Goal: Navigation & Orientation: Find specific page/section

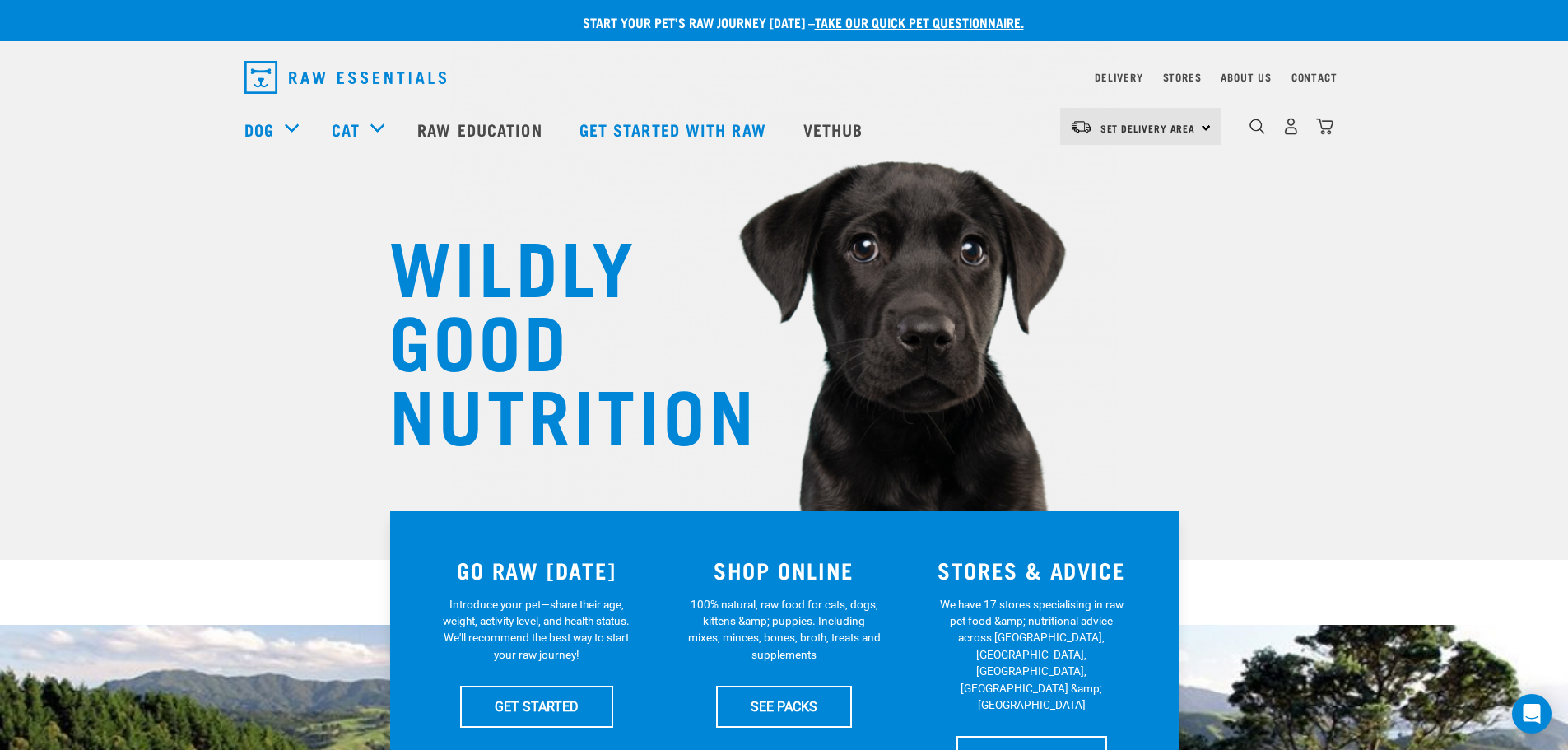
click at [1207, 129] on div "Set Delivery Area North Island South Island" at bounding box center [1141, 126] width 161 height 37
click at [1023, 103] on div "Dog Shop All Dog Get Started Packs Wildly Good Meal Packs Shop By Category" at bounding box center [790, 129] width 1090 height 66
drag, startPoint x: 1132, startPoint y: 126, endPoint x: 1118, endPoint y: 129, distance: 14.3
click at [1118, 129] on span "Set Delivery Area" at bounding box center [1147, 128] width 95 height 5
click at [1106, 176] on link "[GEOGRAPHIC_DATA]" at bounding box center [1139, 173] width 158 height 36
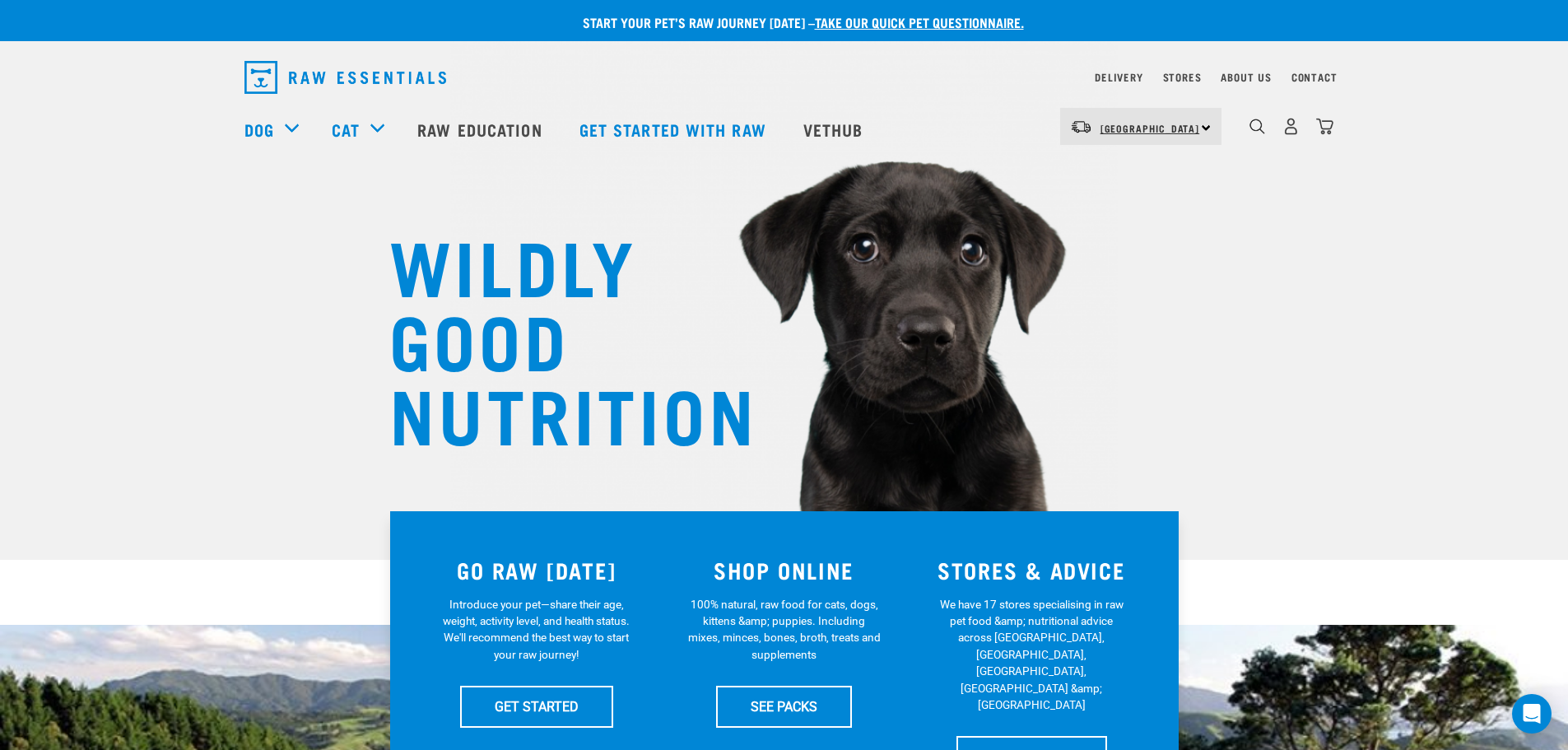
click at [1139, 125] on span "[GEOGRAPHIC_DATA]" at bounding box center [1150, 128] width 100 height 5
click at [1125, 174] on link "[GEOGRAPHIC_DATA]" at bounding box center [1139, 173] width 158 height 36
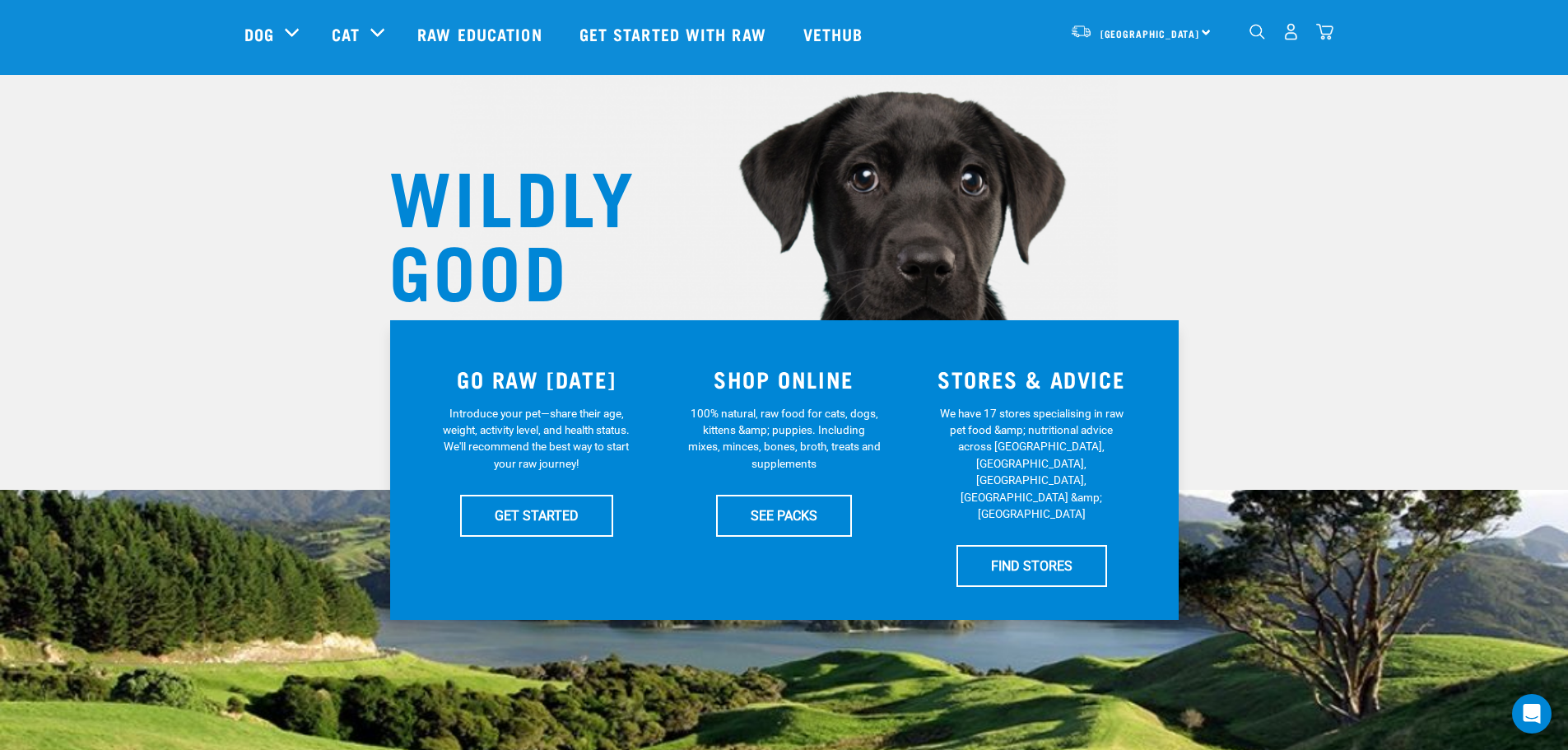
scroll to position [247, 0]
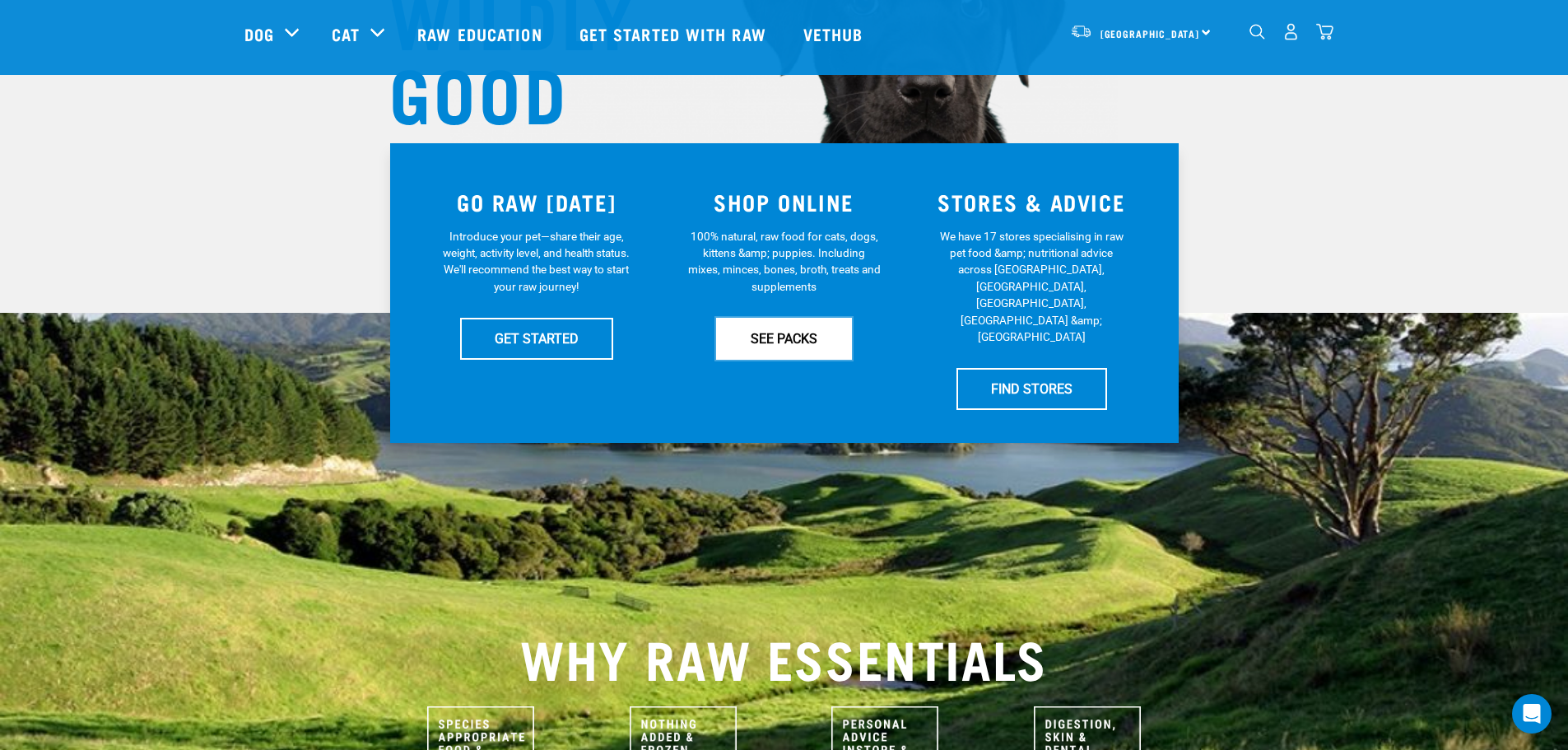
click at [784, 334] on link "SEE PACKS" at bounding box center [784, 337] width 136 height 41
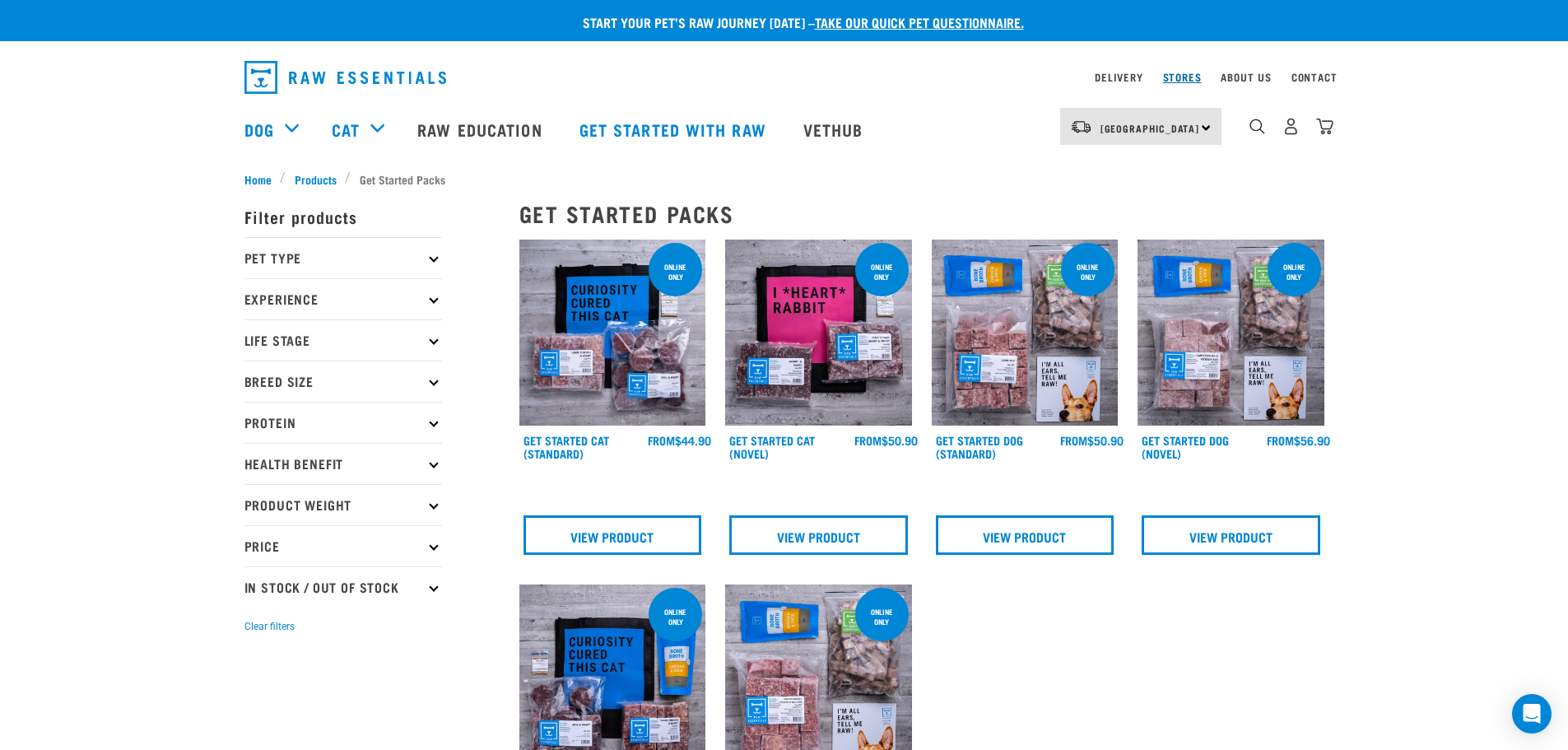
click at [1186, 74] on link "Stores" at bounding box center [1182, 77] width 39 height 5
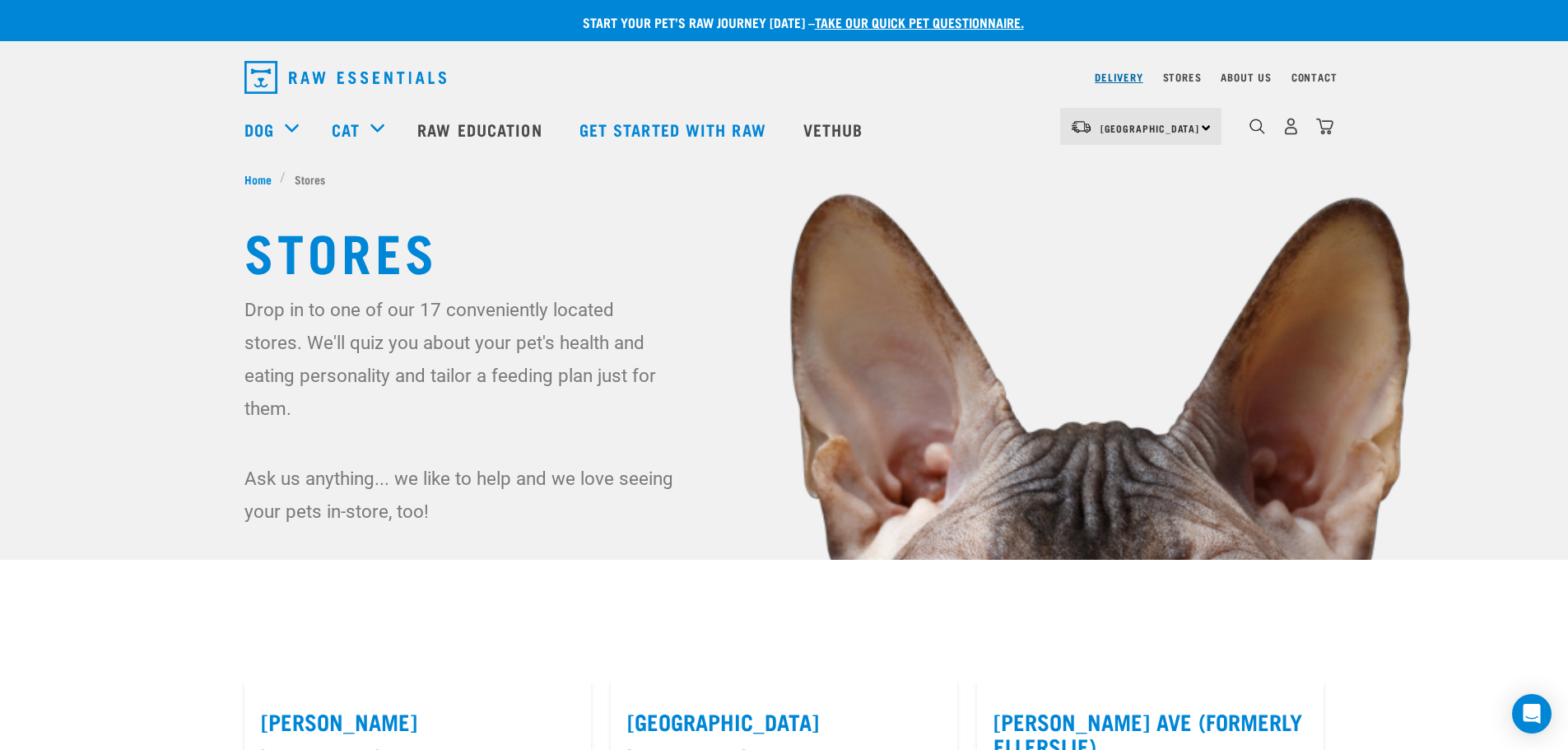
click at [1126, 75] on link "Delivery" at bounding box center [1118, 77] width 48 height 5
